Goal: Find specific page/section: Find specific page/section

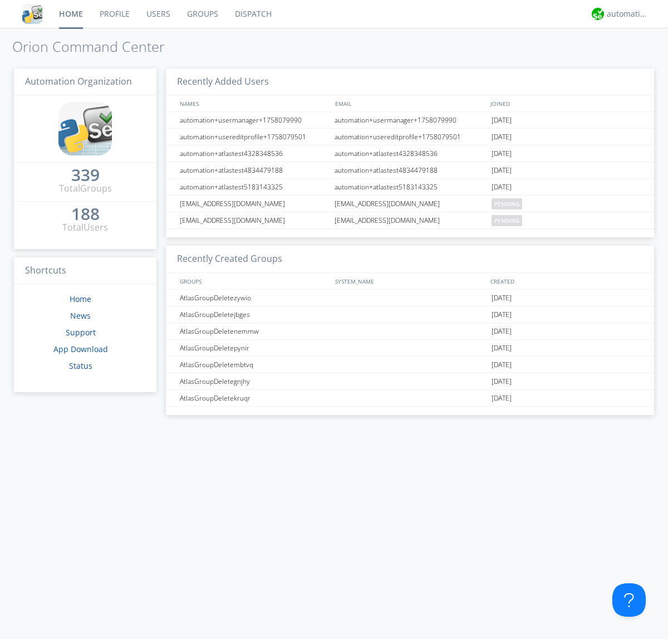
click at [252, 14] on link "Dispatch" at bounding box center [253, 14] width 53 height 28
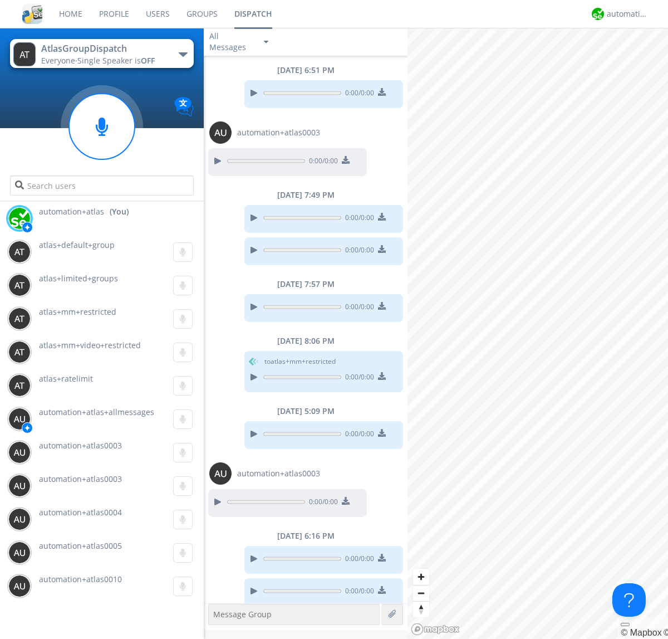
scroll to position [7, 0]
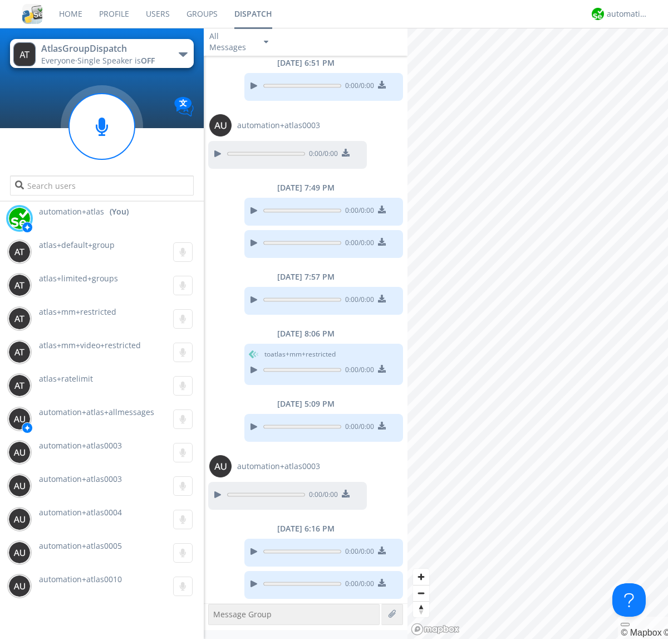
click at [183, 54] on div "button" at bounding box center [183, 54] width 9 height 4
click at [0, 0] on span "[PERSON_NAME]" at bounding box center [0, 0] width 0 height 0
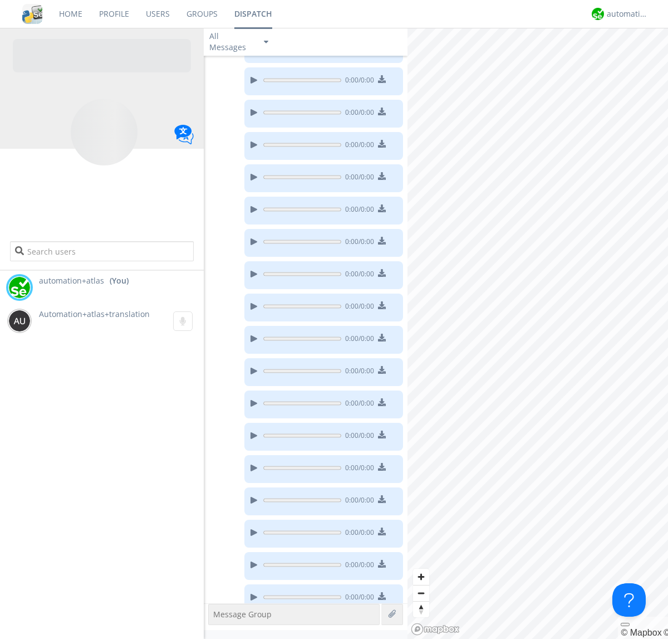
scroll to position [156, 0]
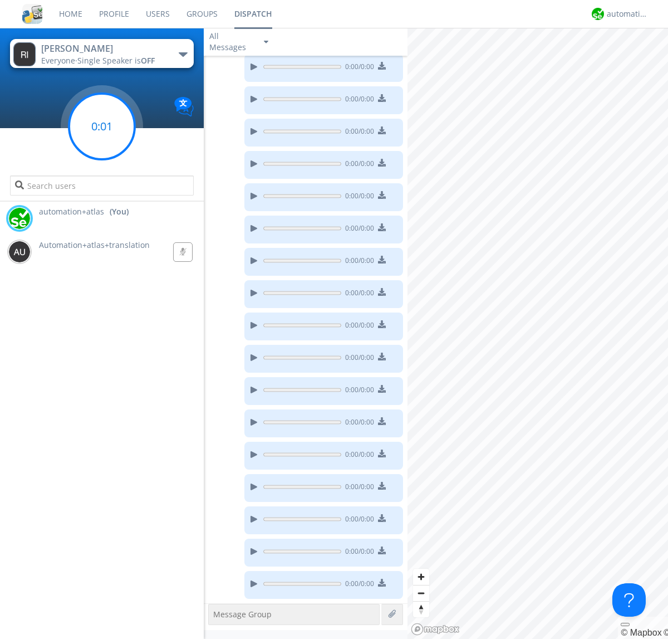
click at [102, 126] on g at bounding box center [102, 127] width 66 height 66
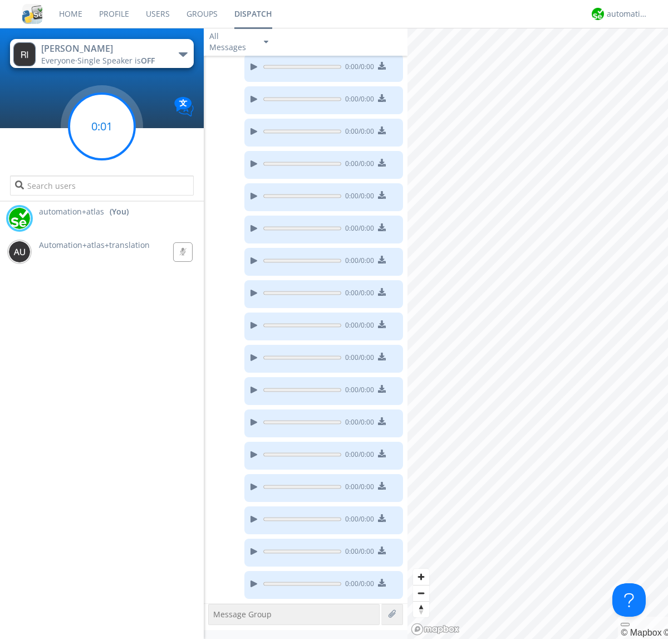
click at [102, 126] on g at bounding box center [102, 127] width 66 height 66
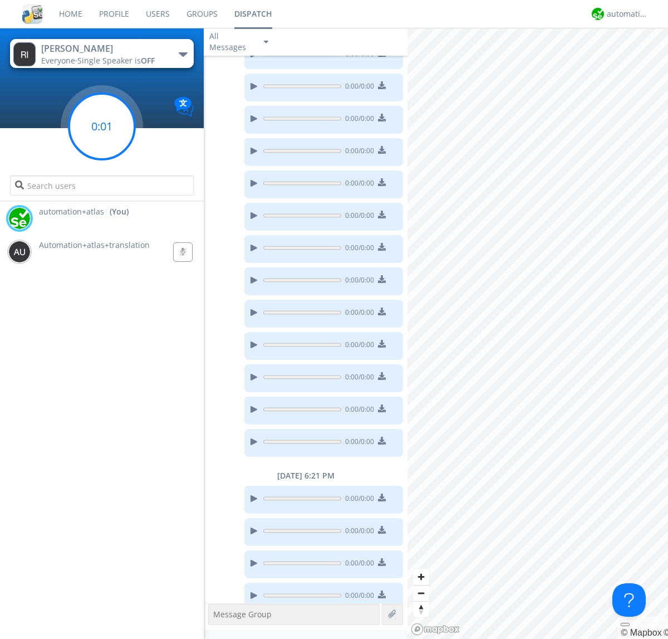
scroll to position [439, 0]
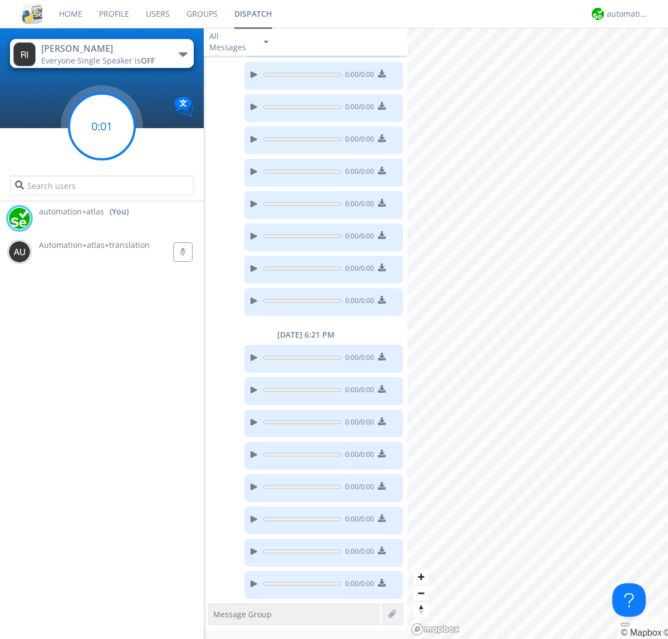
click at [102, 126] on g at bounding box center [102, 127] width 66 height 66
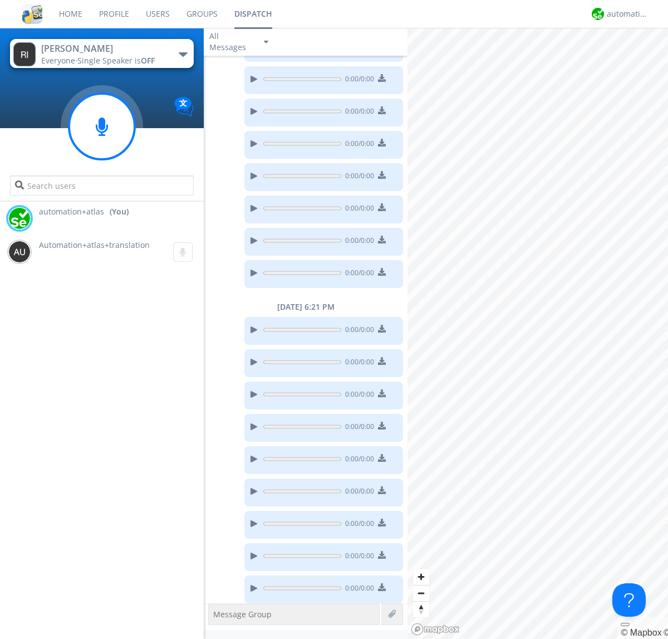
scroll to position [472, 0]
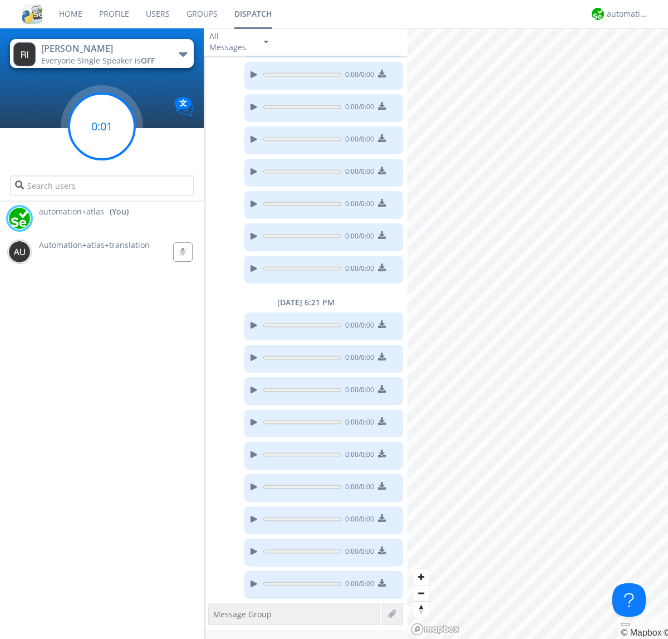
click at [102, 126] on g at bounding box center [102, 127] width 66 height 66
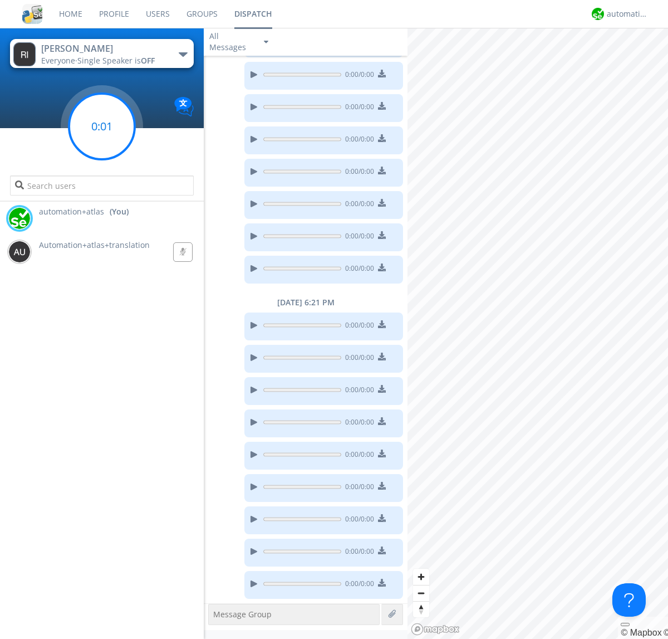
click at [102, 126] on g at bounding box center [102, 127] width 66 height 66
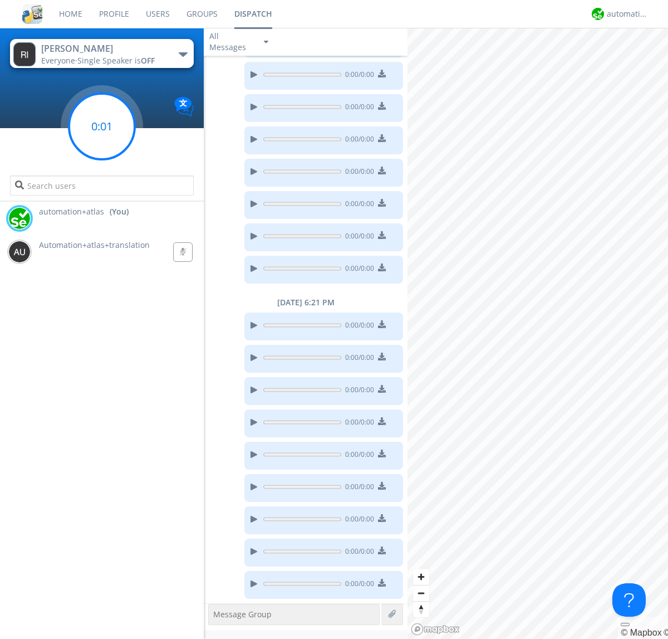
click at [102, 126] on g at bounding box center [102, 127] width 66 height 66
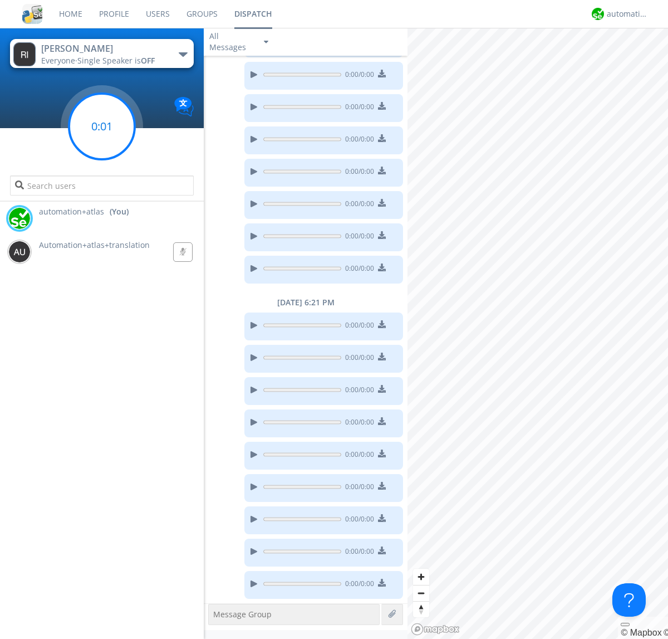
click at [102, 126] on g at bounding box center [102, 127] width 66 height 66
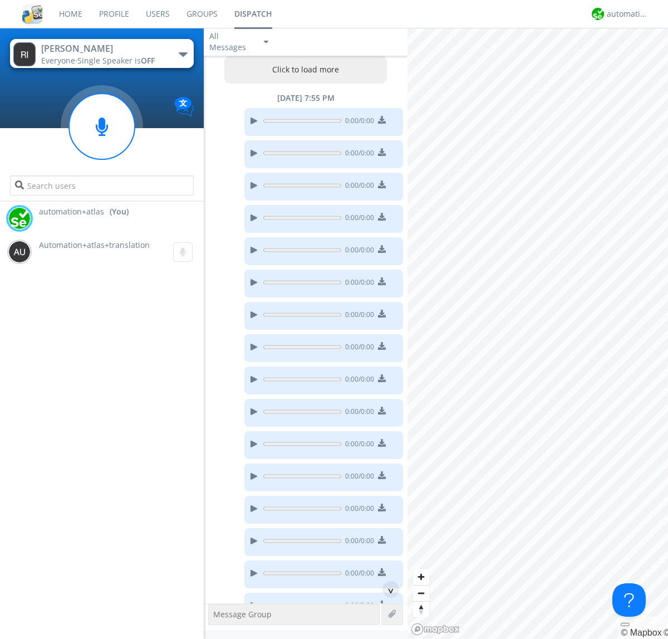
click at [303, 70] on button "Click to load more" at bounding box center [305, 70] width 163 height 28
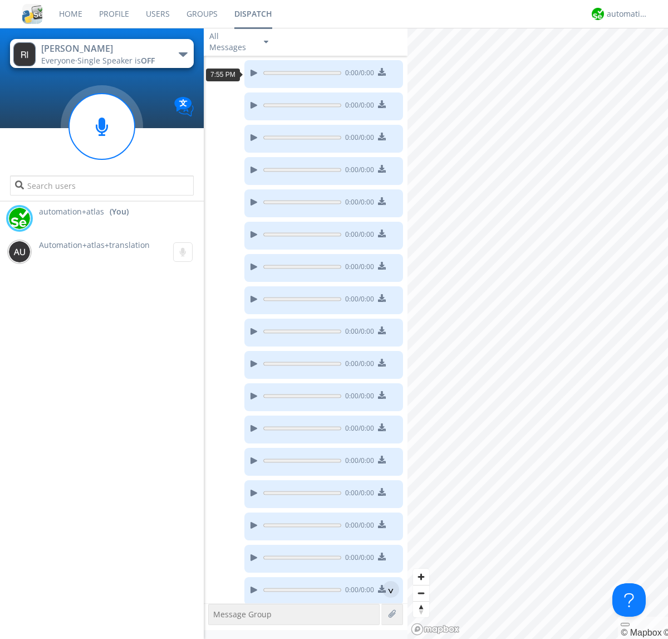
scroll to position [53, 0]
